Goal: Task Accomplishment & Management: Manage account settings

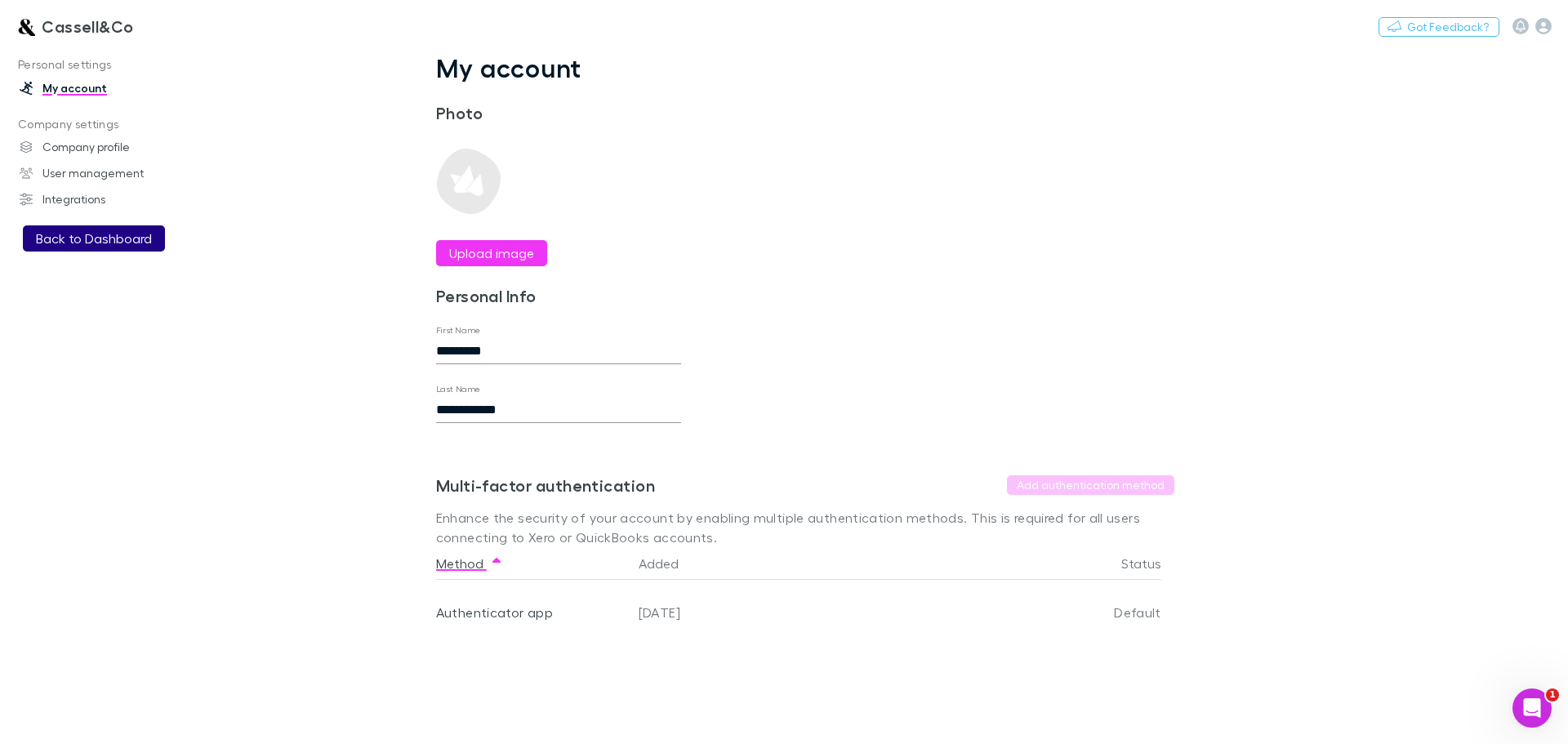
click at [102, 240] on button "Back to Dashboard" at bounding box center [94, 238] width 142 height 26
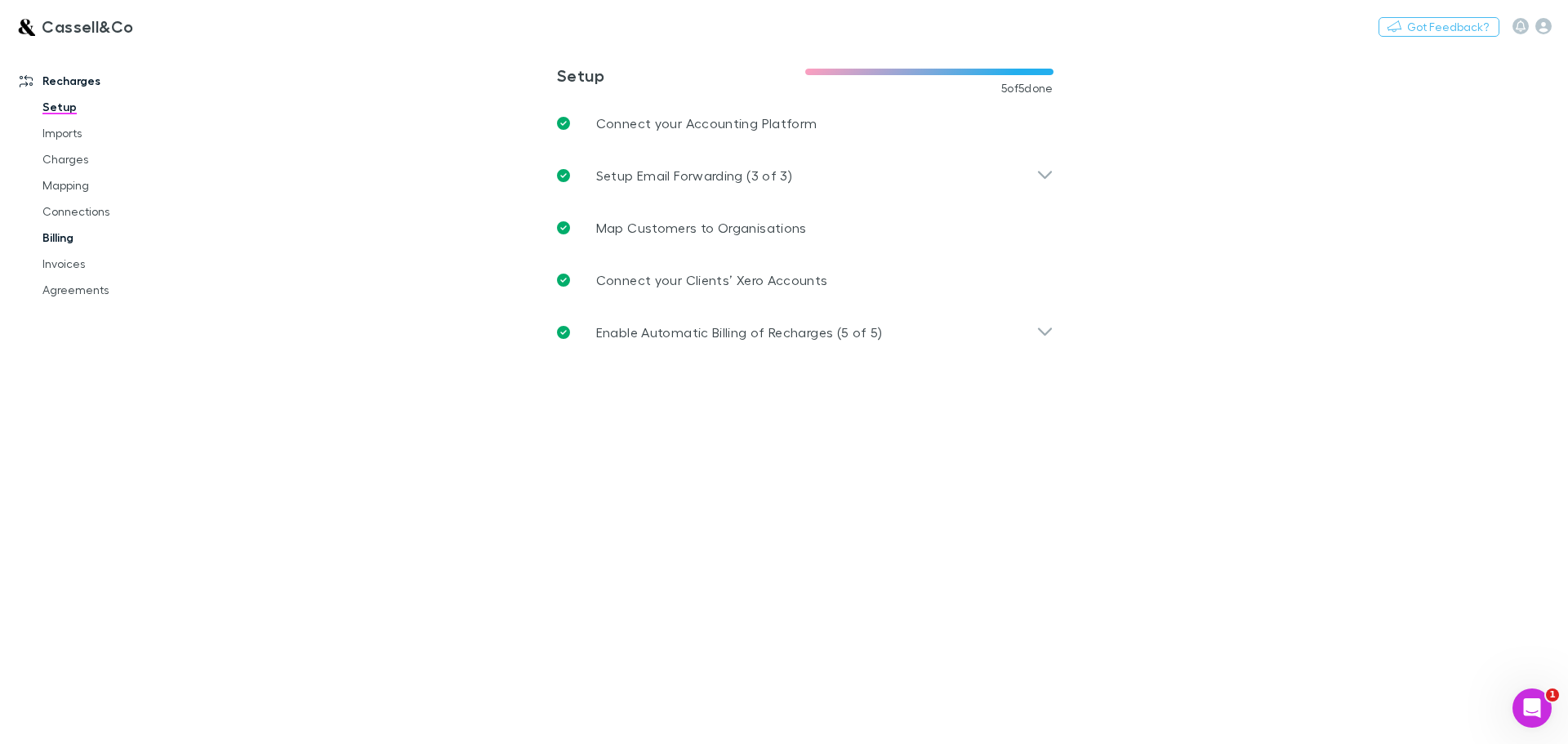
click at [59, 239] on link "Billing" at bounding box center [122, 238] width 194 height 26
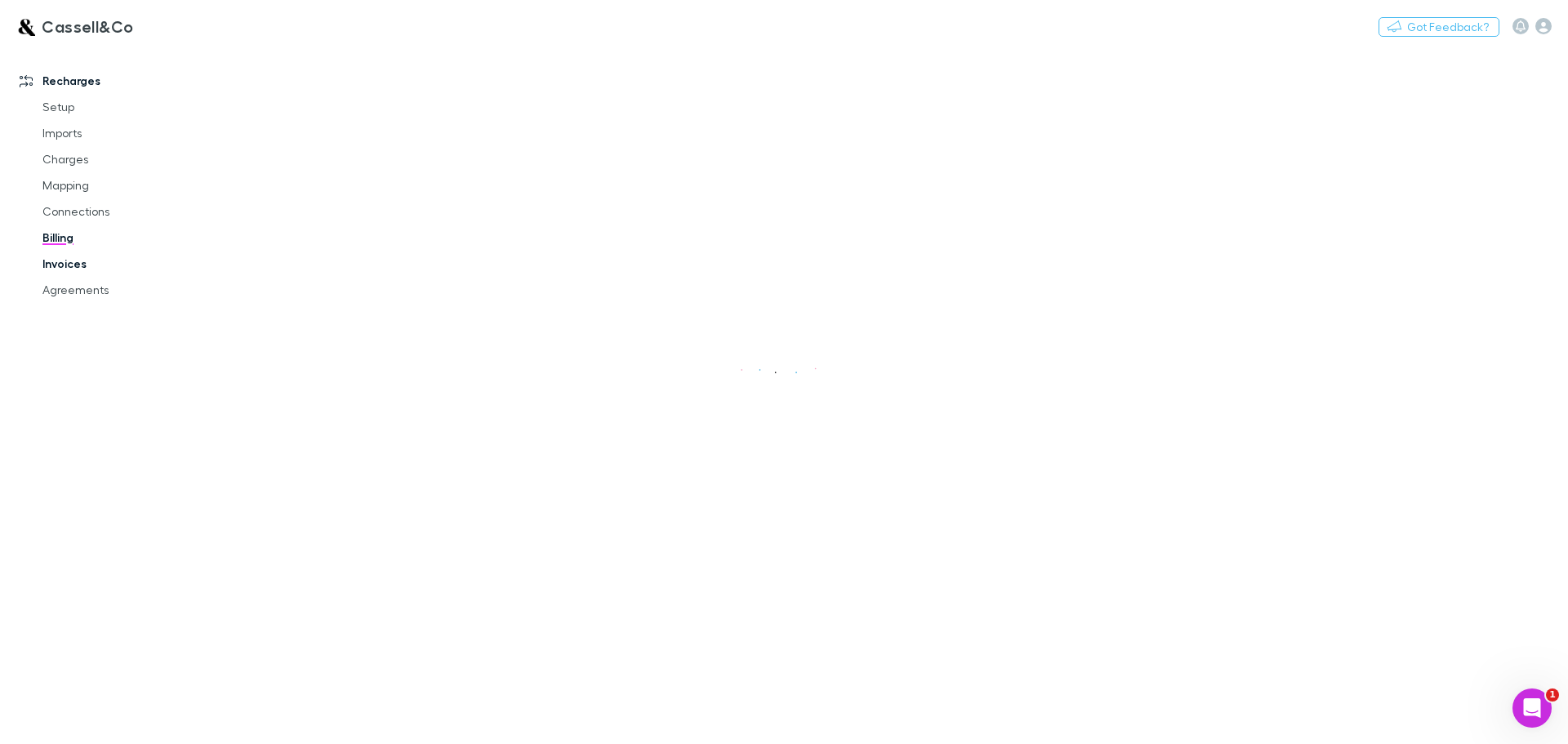
click at [68, 260] on link "Invoices" at bounding box center [122, 263] width 194 height 26
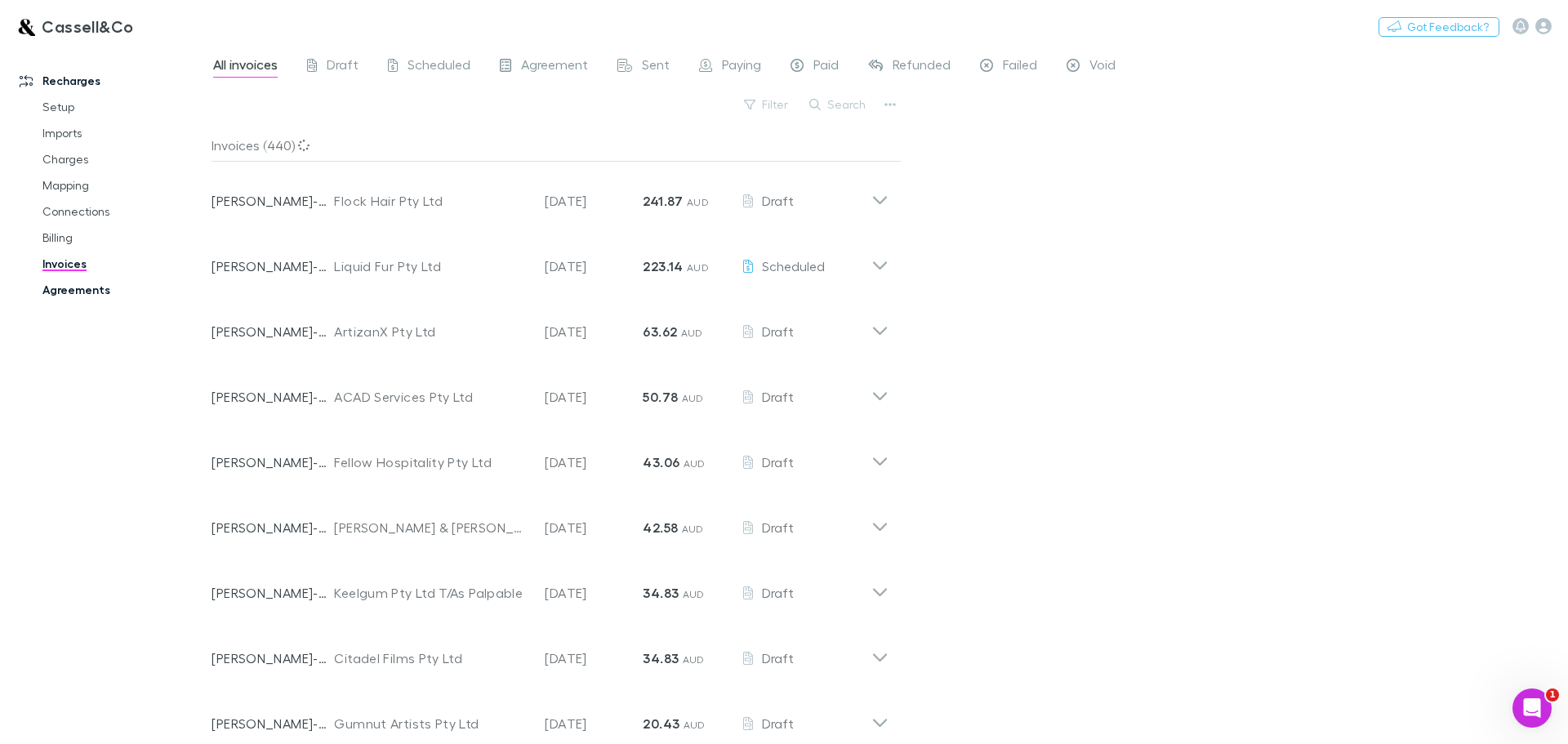
click at [64, 283] on link "Agreements" at bounding box center [122, 289] width 194 height 26
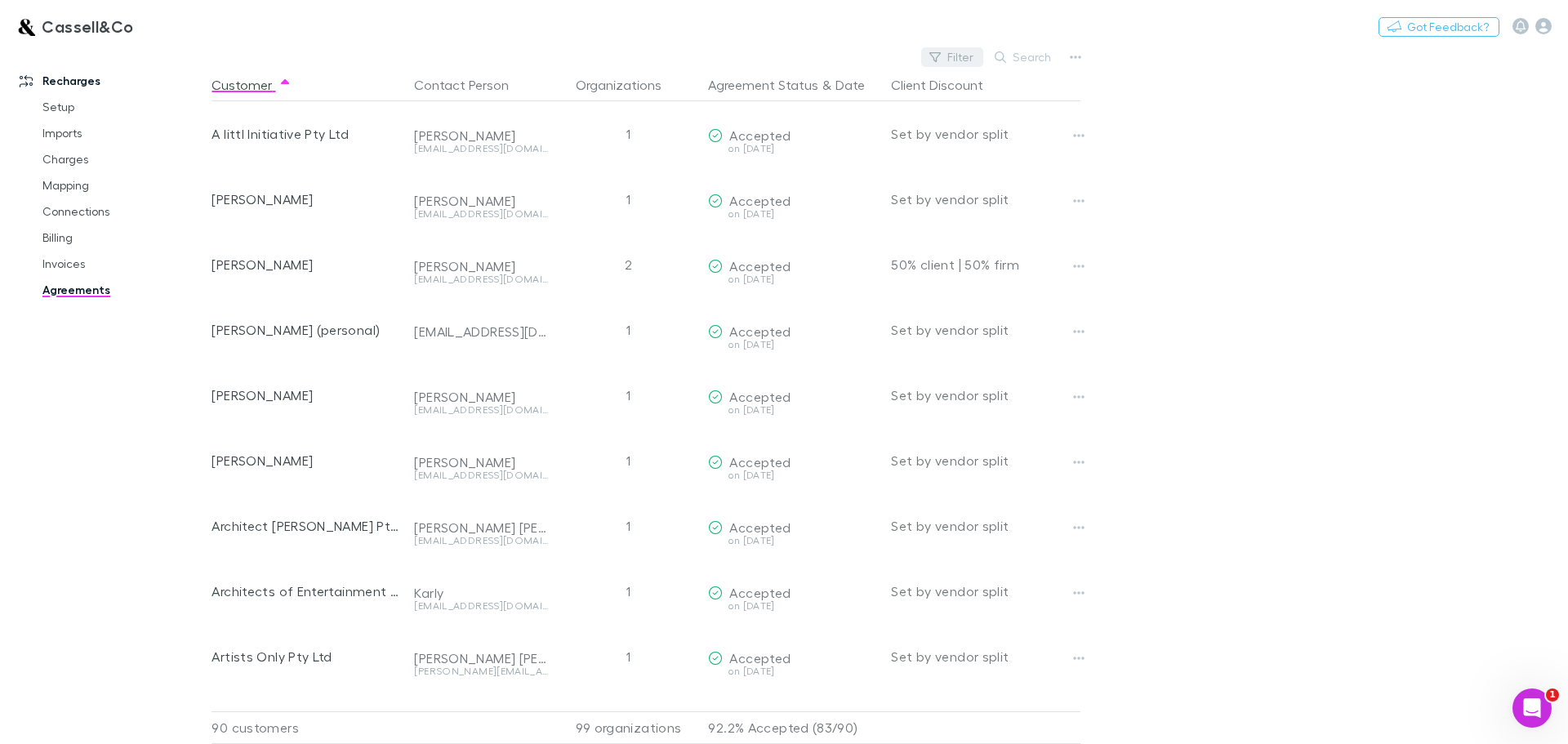
click at [960, 56] on button "Filter" at bounding box center [951, 57] width 62 height 20
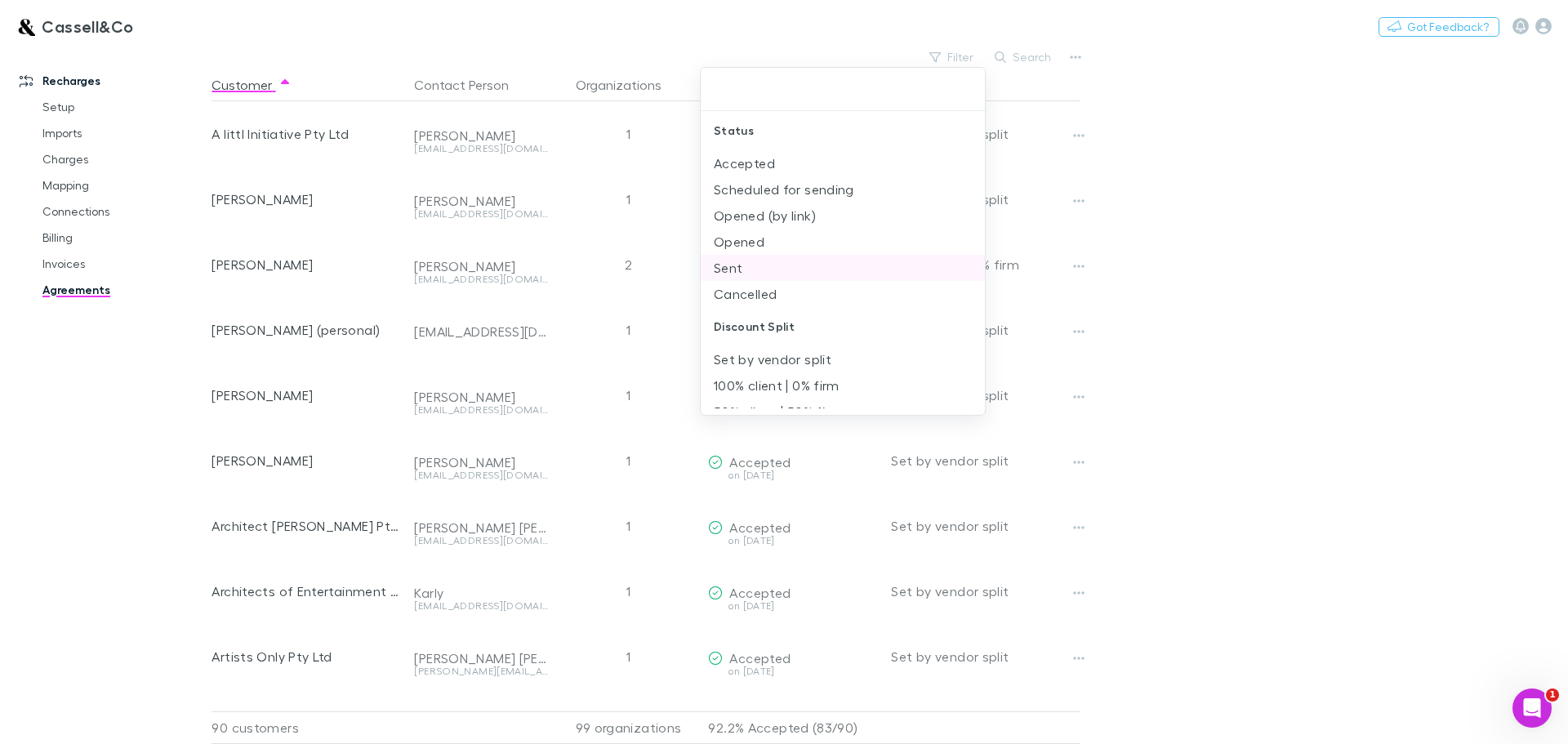
click at [726, 267] on li "Sent" at bounding box center [843, 267] width 284 height 26
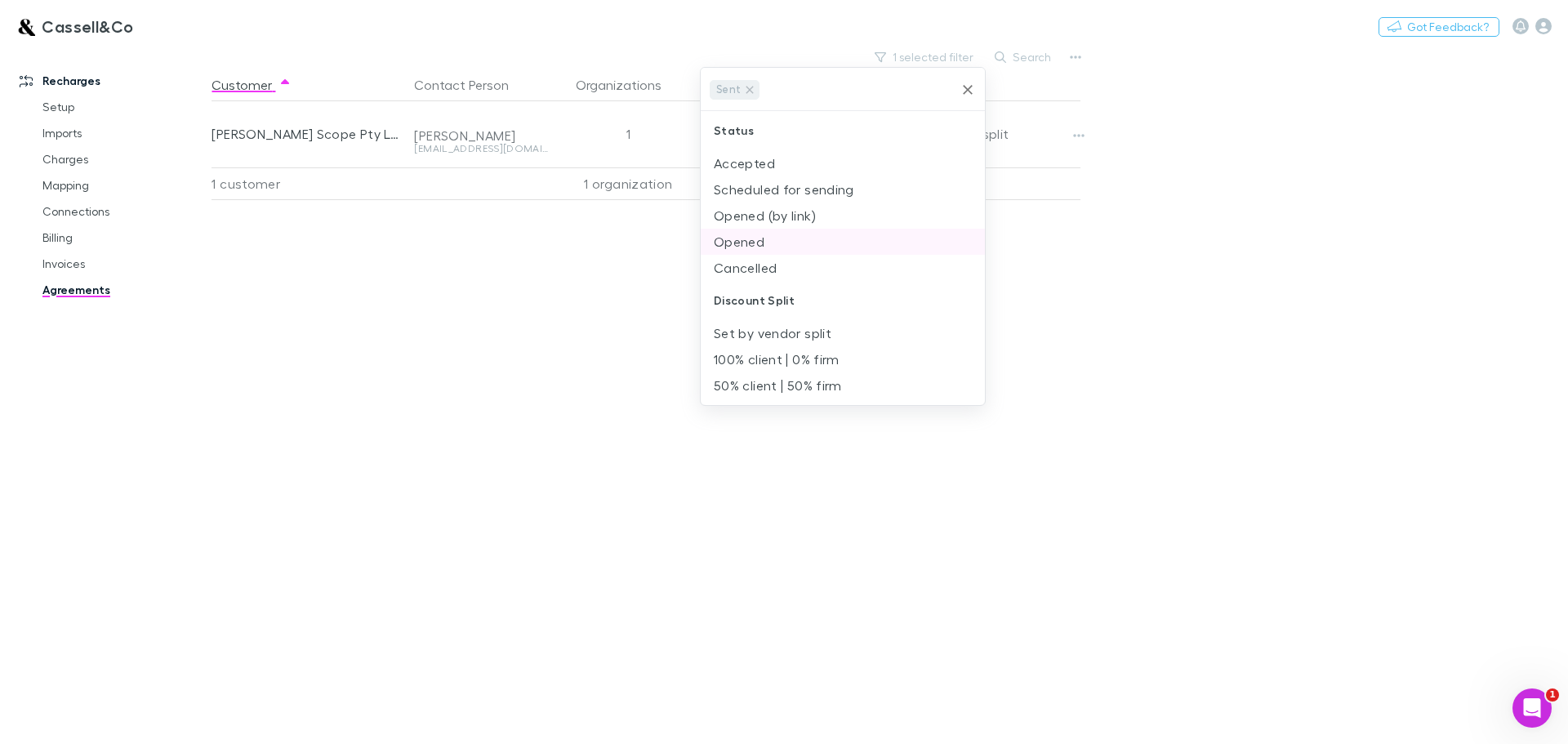
click at [743, 241] on li "Opened" at bounding box center [843, 242] width 284 height 26
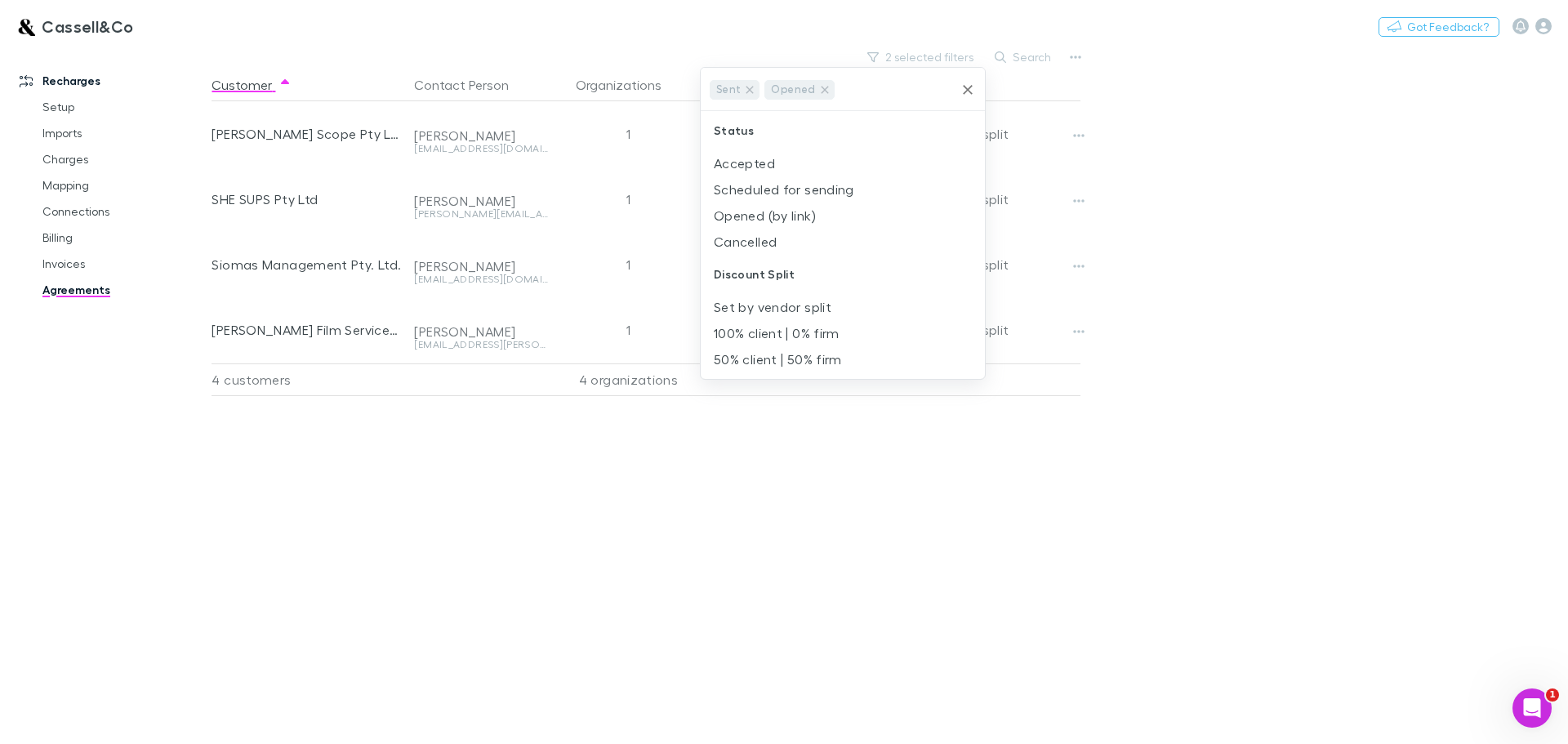
click at [1289, 246] on div at bounding box center [784, 372] width 1568 height 744
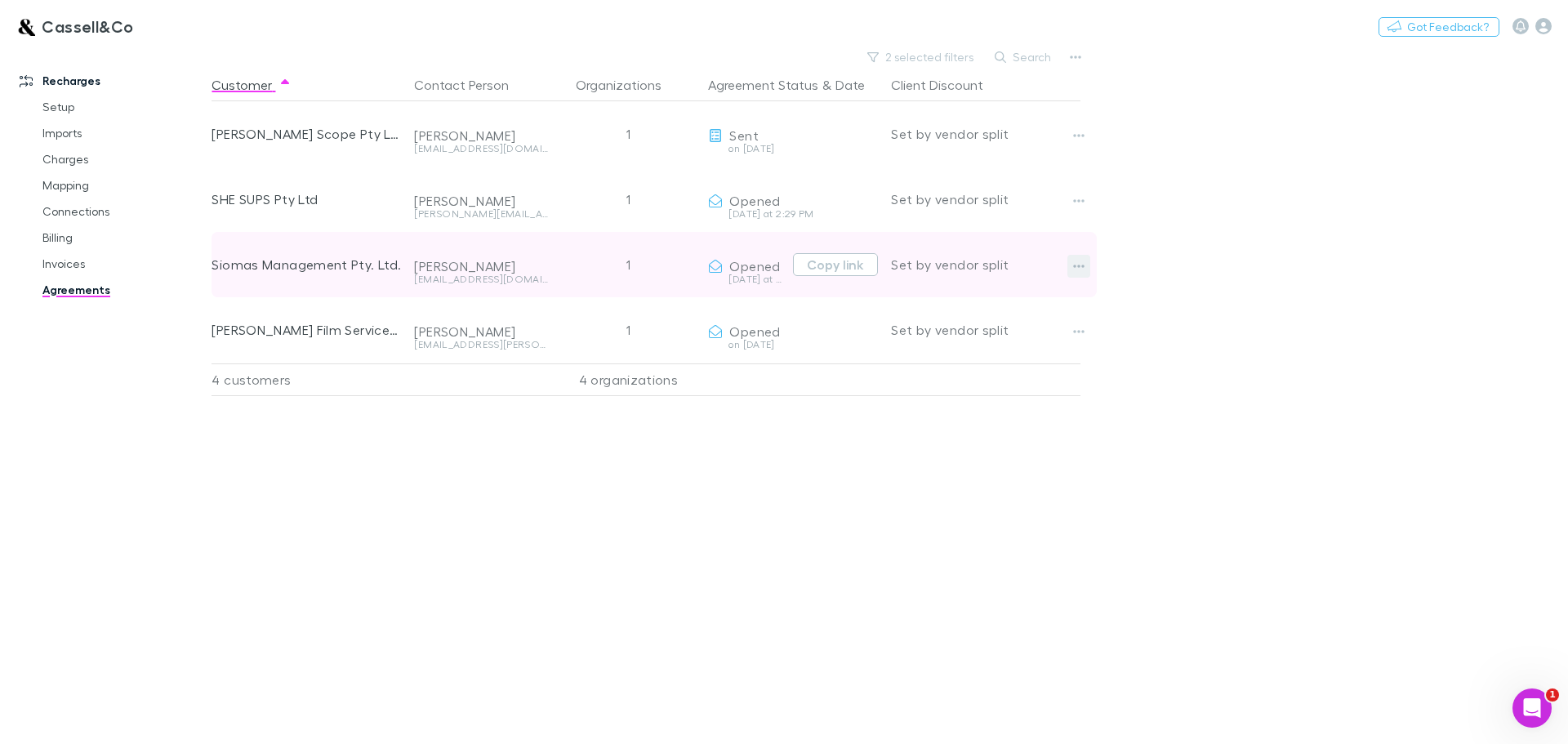
click at [1088, 263] on button "button" at bounding box center [1078, 265] width 23 height 23
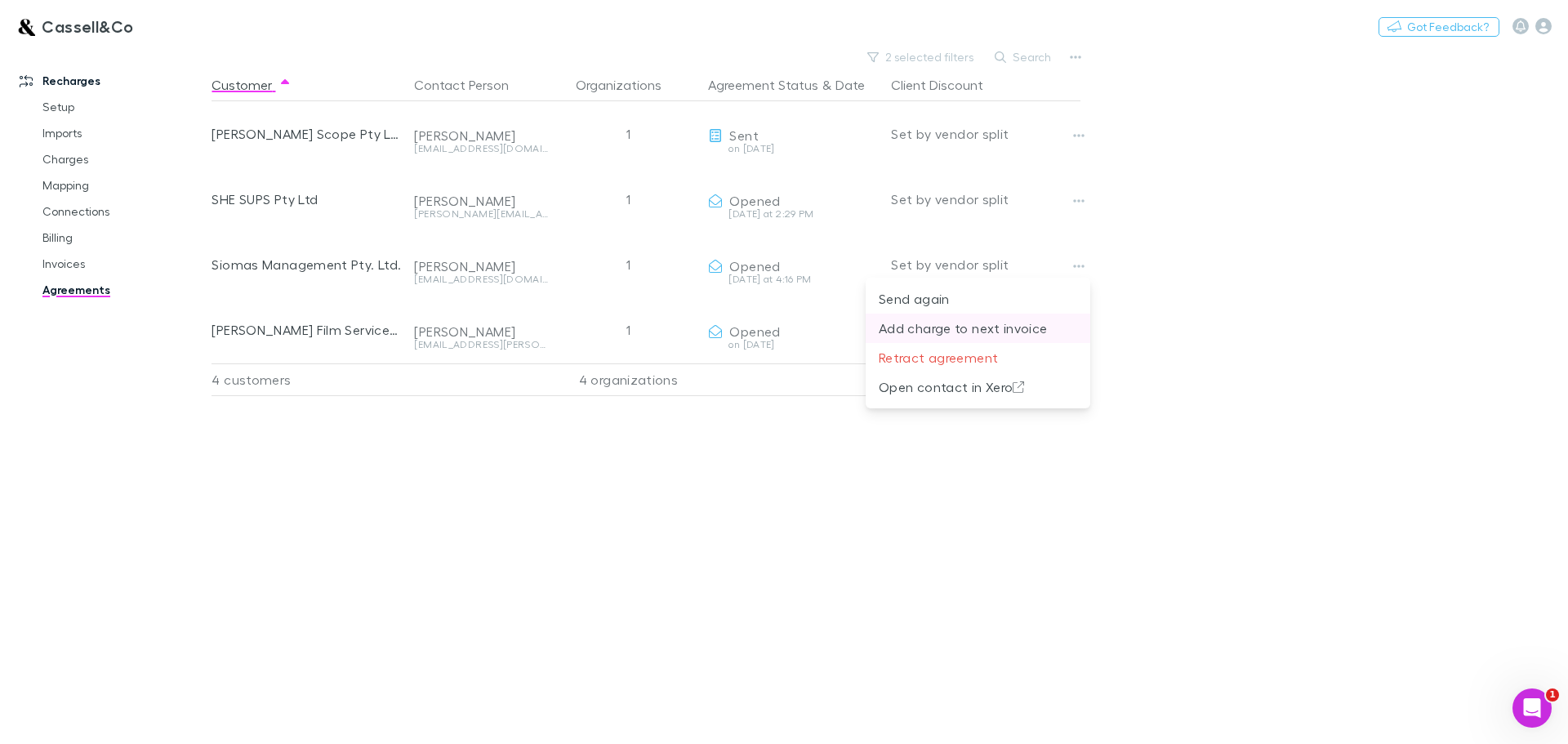
drag, startPoint x: 1473, startPoint y: 427, endPoint x: 1023, endPoint y: 331, distance: 460.1
click at [1472, 425] on div at bounding box center [784, 372] width 1568 height 744
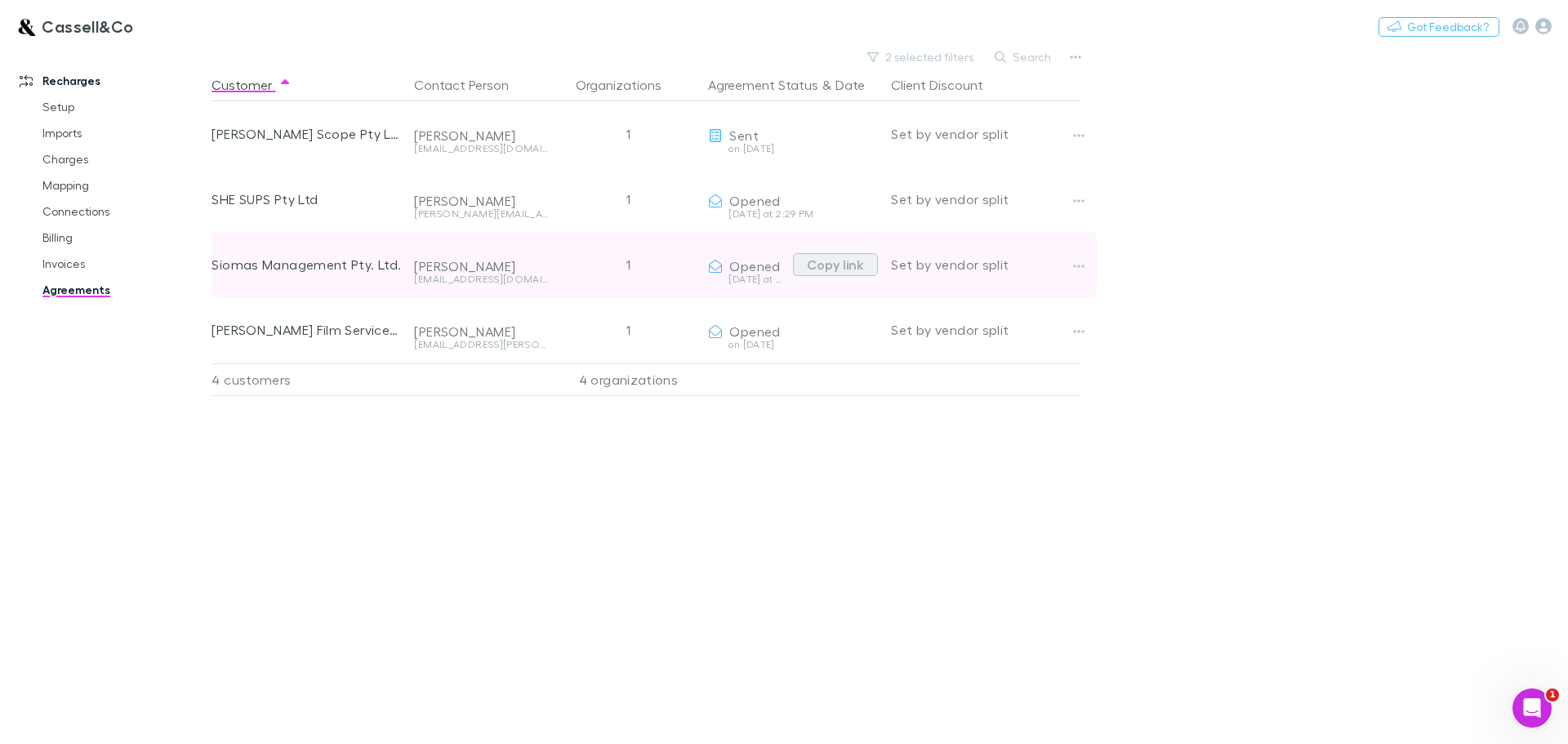
click at [854, 267] on button "Copy link" at bounding box center [835, 263] width 85 height 23
click at [831, 263] on button "Copy link" at bounding box center [835, 263] width 85 height 23
click at [840, 262] on button "Copy link" at bounding box center [835, 263] width 85 height 23
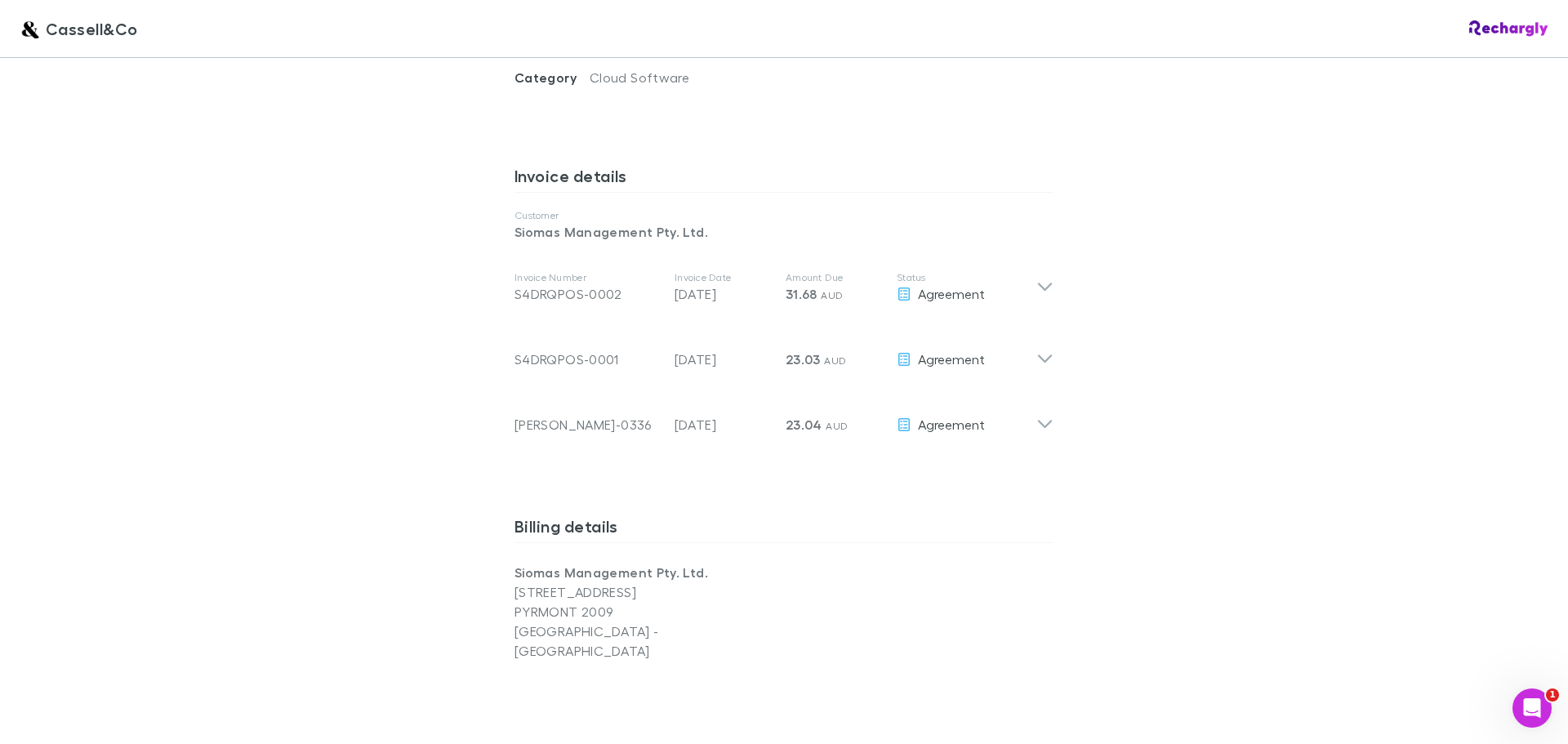
scroll to position [816, 0]
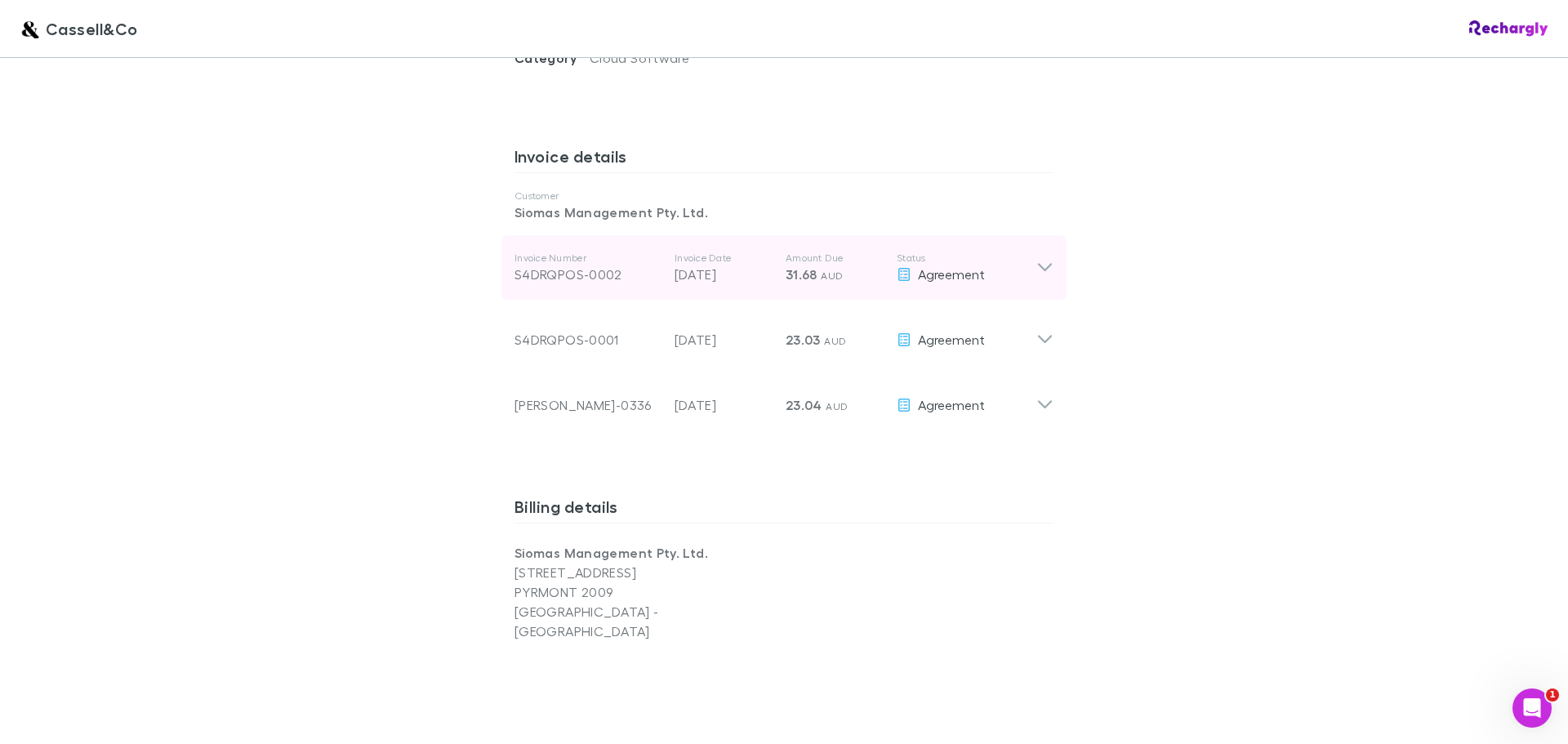
click at [1044, 258] on icon at bounding box center [1044, 267] width 17 height 20
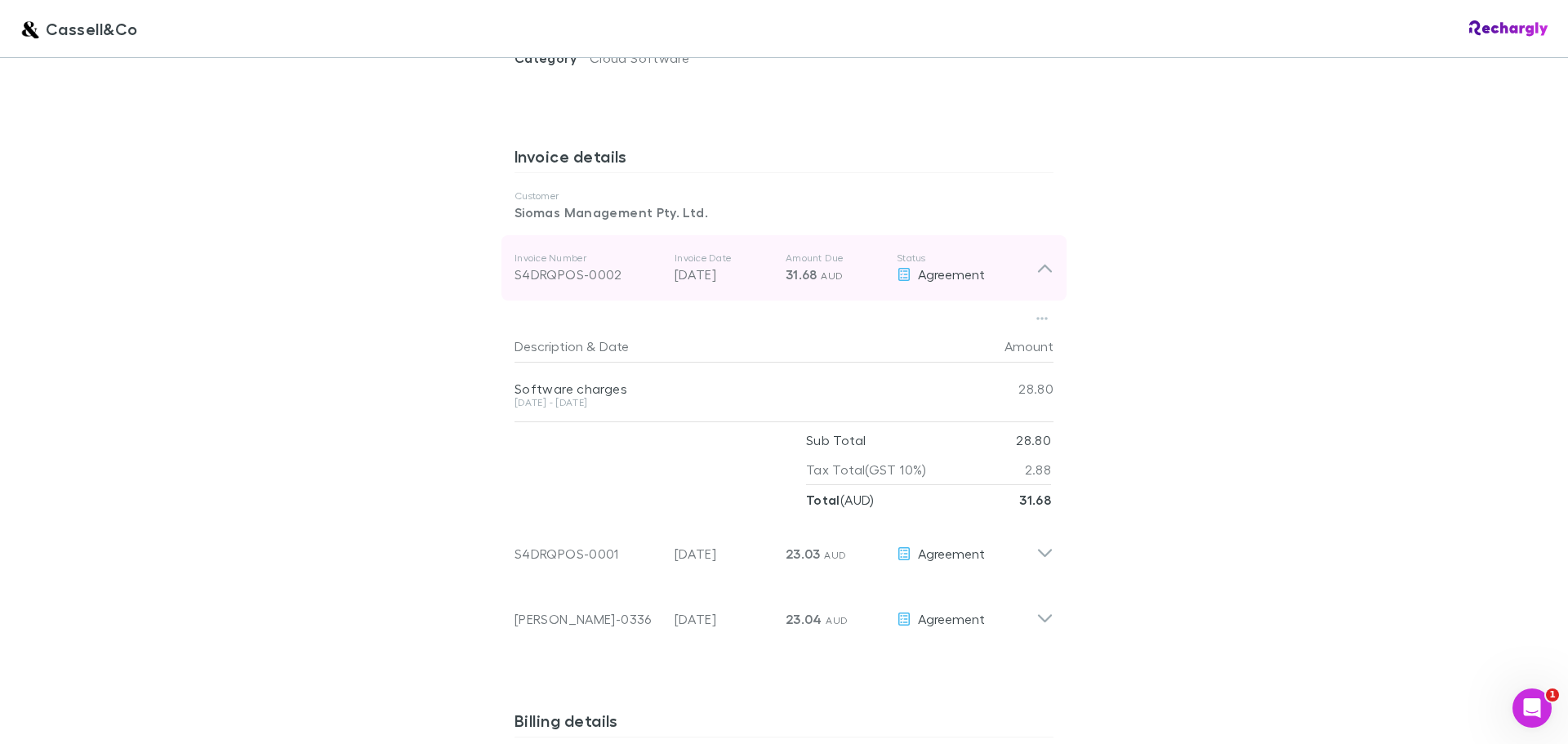
click at [1044, 258] on icon at bounding box center [1044, 267] width 17 height 20
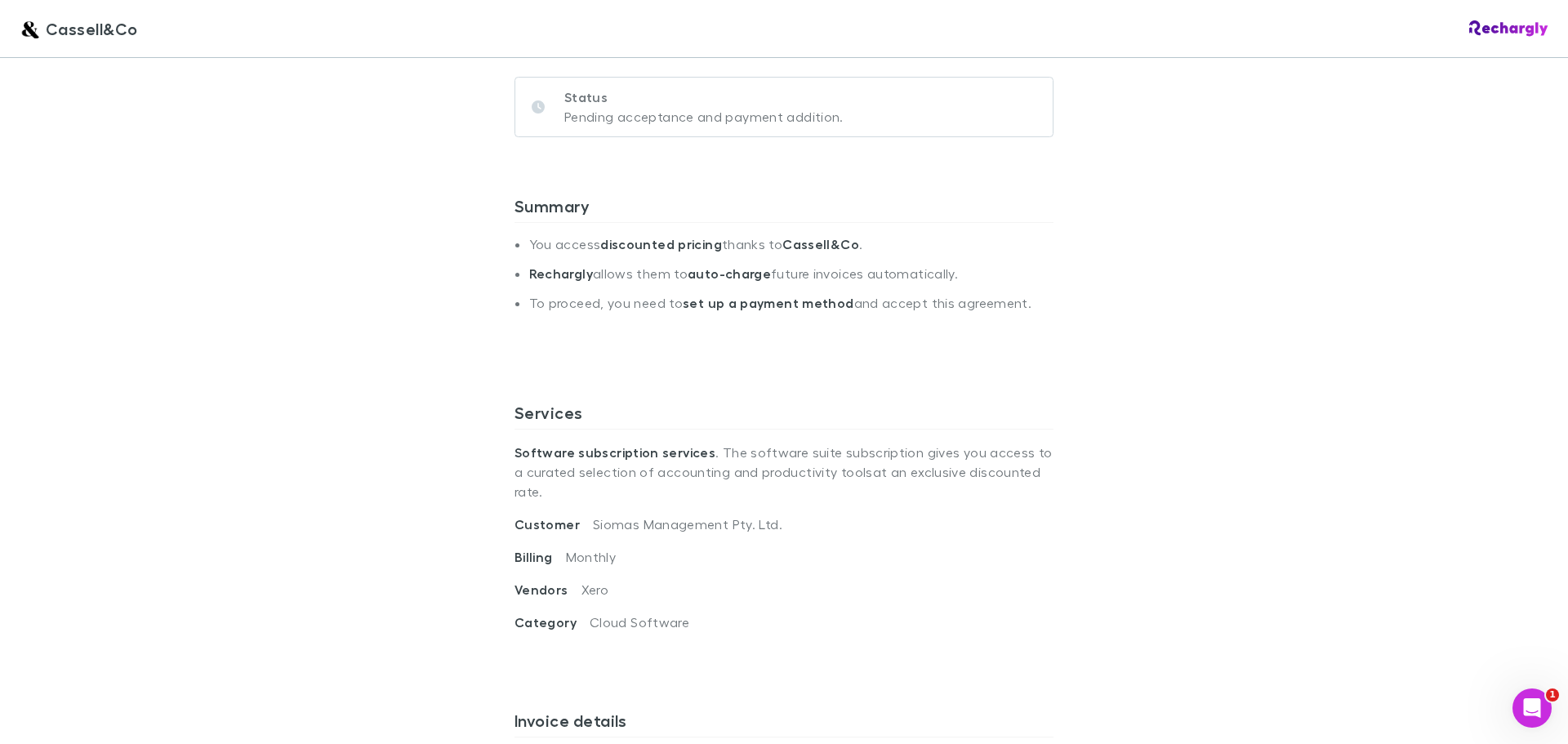
scroll to position [0, 0]
